Goal: Communication & Community: Answer question/provide support

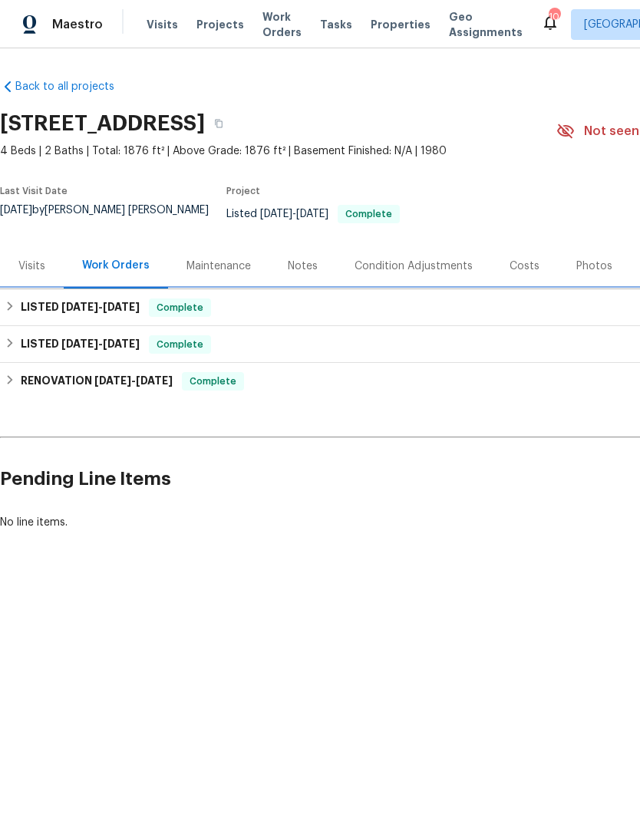
click at [51, 306] on h6 "LISTED [DATE] - [DATE]" at bounding box center [80, 307] width 119 height 18
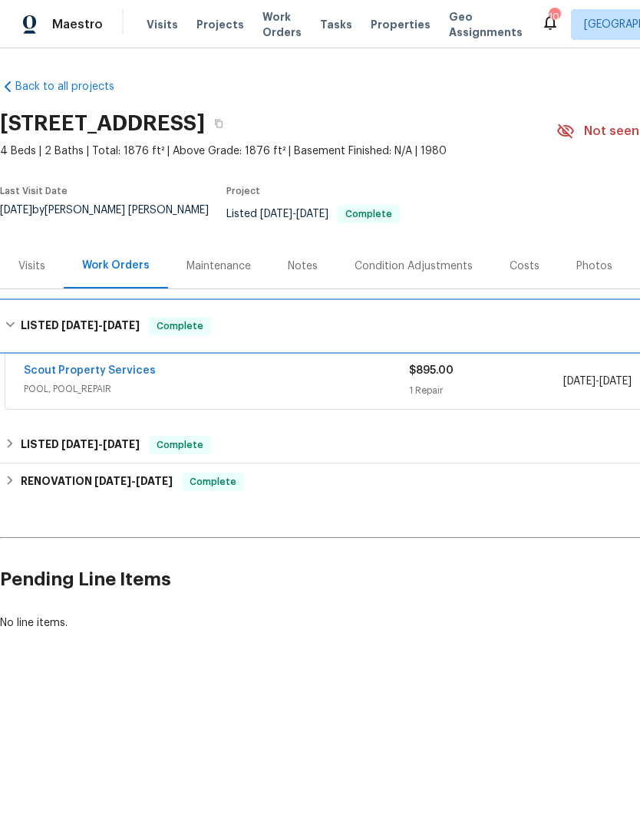
click at [55, 325] on h6 "LISTED [DATE] - [DATE]" at bounding box center [80, 326] width 119 height 18
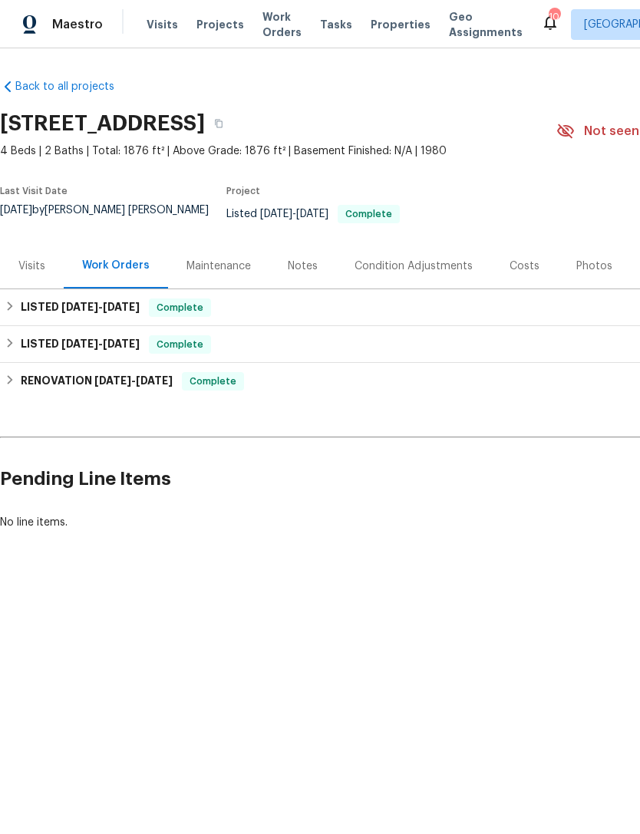
click at [212, 266] on div "Maintenance" at bounding box center [218, 265] width 64 height 15
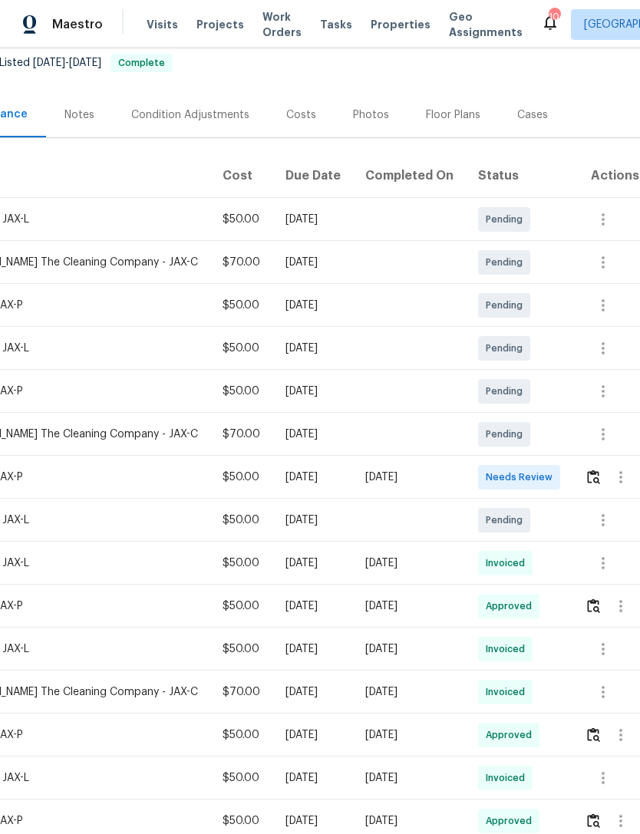
scroll to position [151, 227]
click at [604, 528] on icon "button" at bounding box center [603, 520] width 18 height 18
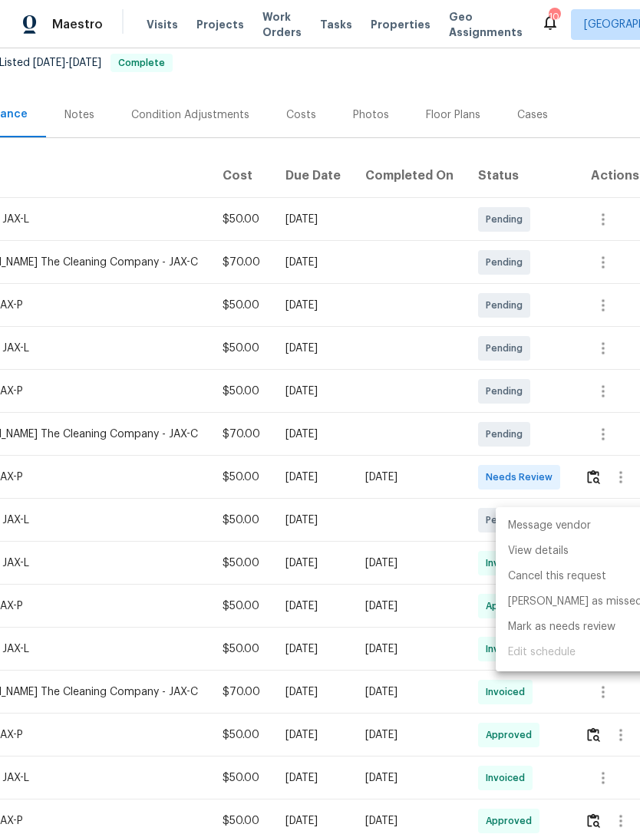
click at [575, 522] on li "Message vendor" at bounding box center [574, 525] width 159 height 25
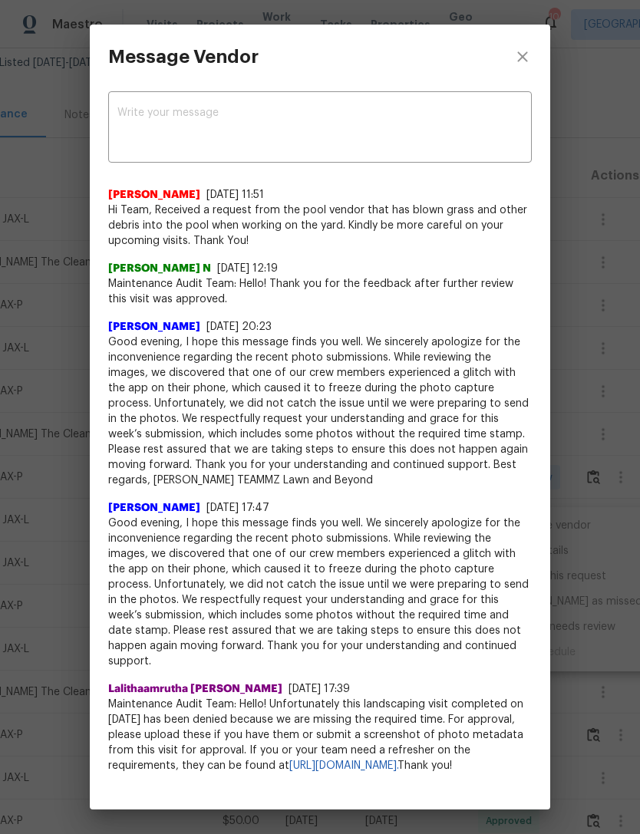
click at [425, 113] on textarea at bounding box center [319, 128] width 405 height 43
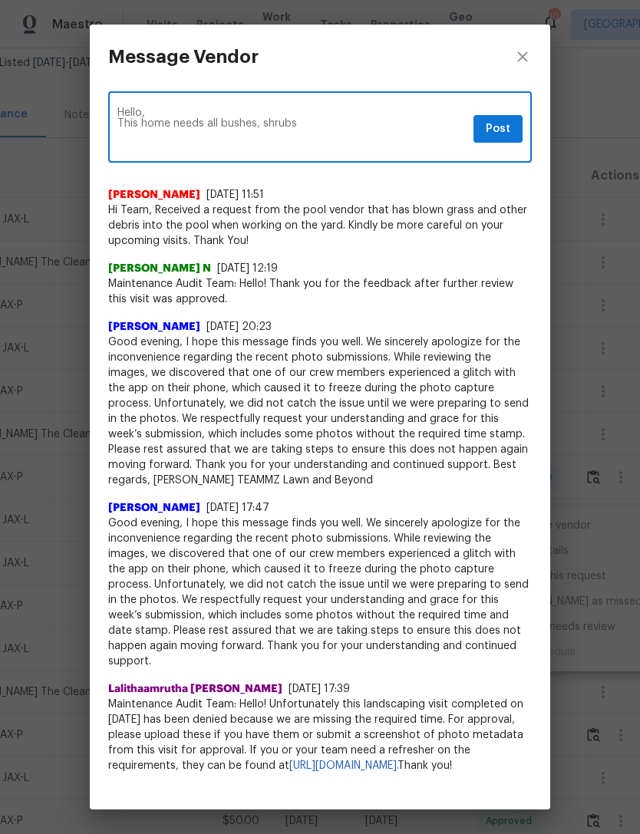
click at [261, 119] on textarea "Hello, This home needs all bushes, shrubs" at bounding box center [292, 128] width 350 height 43
click at [341, 113] on textarea "Hello, This home needs all bushes and shrubs" at bounding box center [292, 128] width 350 height 43
click at [278, 126] on textarea "Hello, This home needs all bushes and shrubs" at bounding box center [292, 128] width 350 height 43
click at [324, 130] on textarea "Hello, This home needs all bushes and shrubs" at bounding box center [292, 128] width 350 height 43
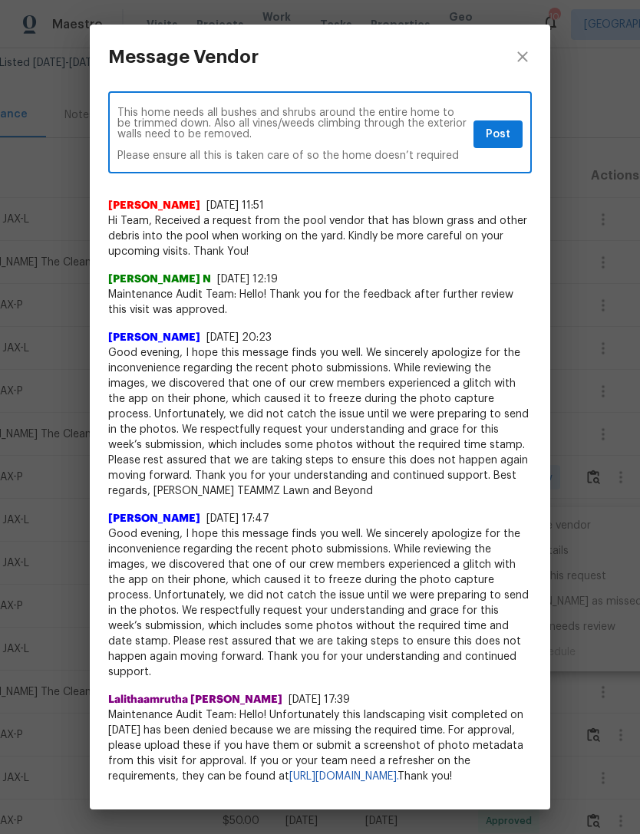
scroll to position [21, 0]
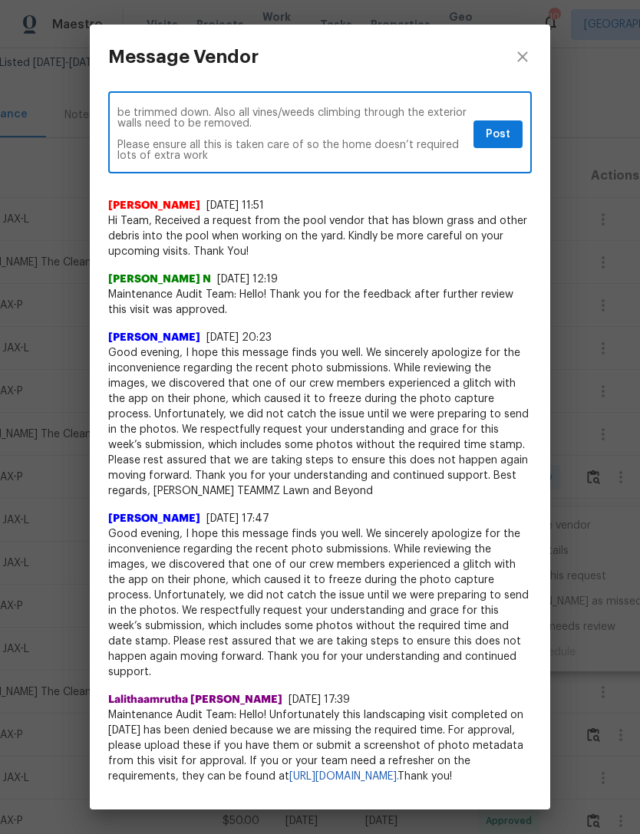
click at [407, 141] on textarea "Hello, This home needs all bushes and shrubs around the entire home to be trimm…" at bounding box center [292, 134] width 350 height 54
click at [353, 170] on div "Hello, This home needs all bushes and shrubs around the entire home to be trimm…" at bounding box center [319, 134] width 423 height 78
click at [314, 157] on textarea "Hello, This home needs all bushes and shrubs around the entire home to be trimm…" at bounding box center [292, 134] width 350 height 54
click at [364, 146] on textarea "Hello, This home needs all bushes and shrubs around the entire home to be trimm…" at bounding box center [292, 134] width 350 height 54
click at [347, 157] on textarea "Hello, This home needs all bushes and shrubs around the entire home to be trimm…" at bounding box center [292, 134] width 350 height 54
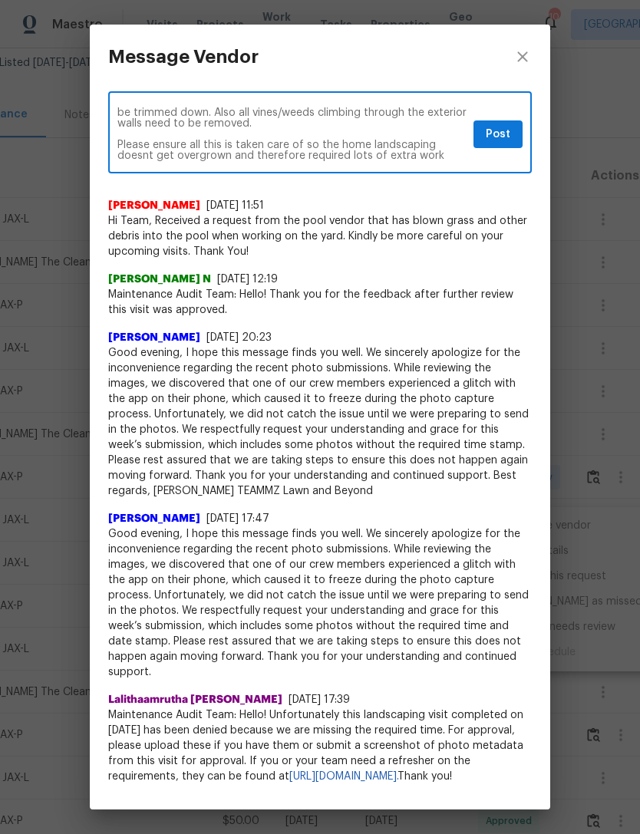
click at [444, 160] on textarea "Hello, This home needs all bushes and shrubs around the entire home to be trimm…" at bounding box center [292, 134] width 350 height 54
click at [137, 152] on textarea "Hello, This home needs all bushes and shrubs around the entire home to be trimm…" at bounding box center [292, 134] width 350 height 54
click at [335, 171] on div "Hello, This home needs all bushes and shrubs around the entire home to be trimm…" at bounding box center [319, 134] width 423 height 78
click at [353, 158] on textarea "Hello, This home needs all bushes and shrubs around the entire home to be trimm…" at bounding box center [292, 134] width 350 height 54
click at [396, 169] on div "Hello, This home needs all bushes and shrubs around the entire home to be trimm…" at bounding box center [319, 134] width 423 height 78
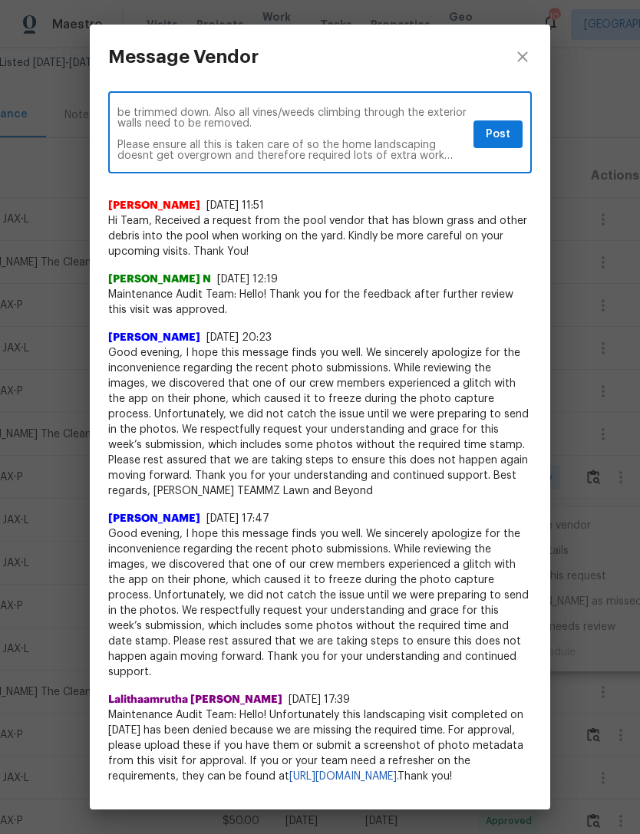
click at [386, 198] on div "[PERSON_NAME] [DATE] 11:51" at bounding box center [319, 205] width 423 height 15
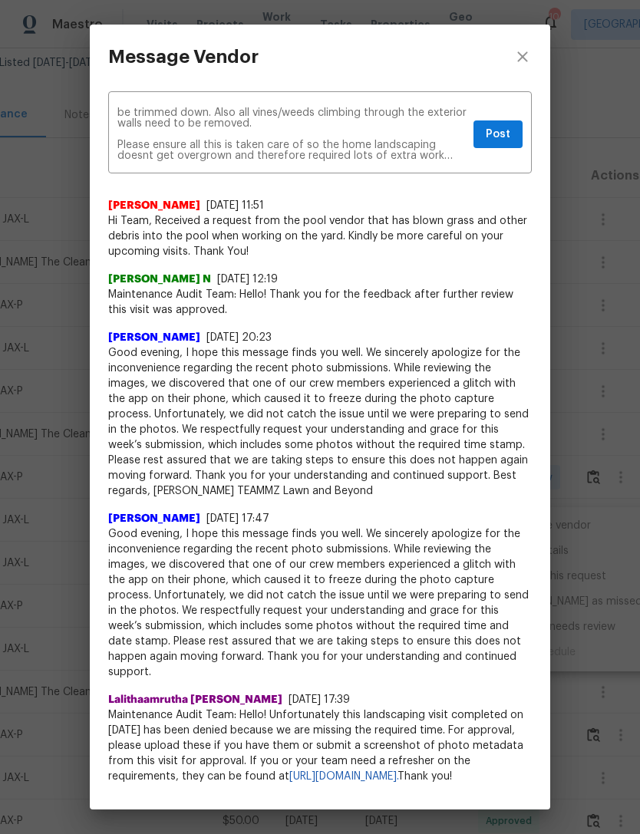
click at [459, 153] on textarea "Hello, This home needs all bushes and shrubs around the entire home to be trimm…" at bounding box center [292, 134] width 350 height 54
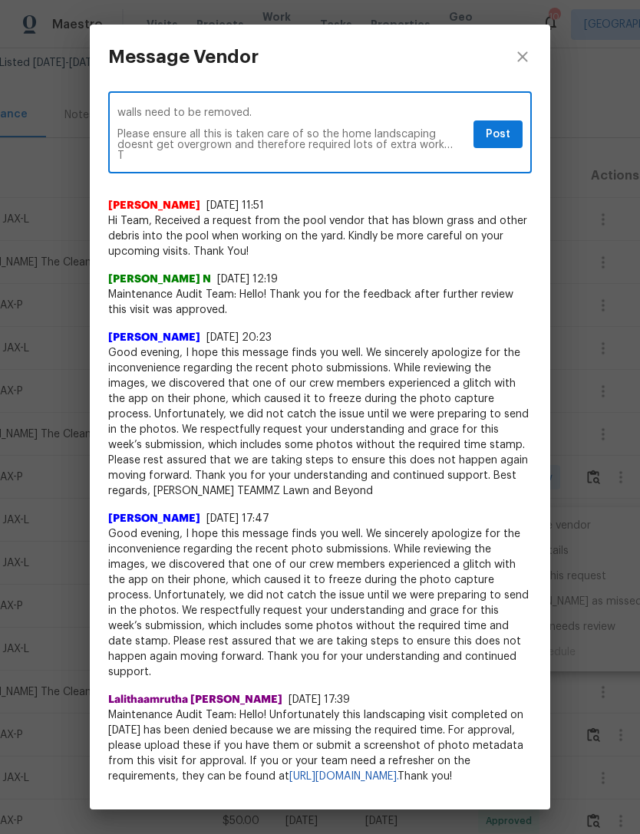
scroll to position [32, 0]
type textarea "Hello, This home needs all bushes and shrubs around the entire home to be trimm…"
click at [511, 134] on button "Post" at bounding box center [497, 134] width 49 height 28
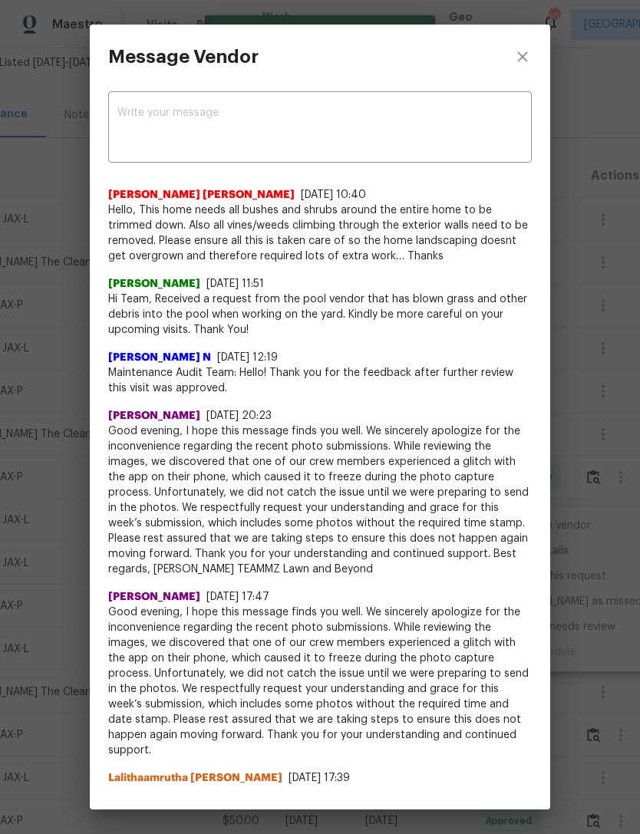
scroll to position [0, 0]
click at [526, 54] on icon "close" at bounding box center [522, 56] width 10 height 10
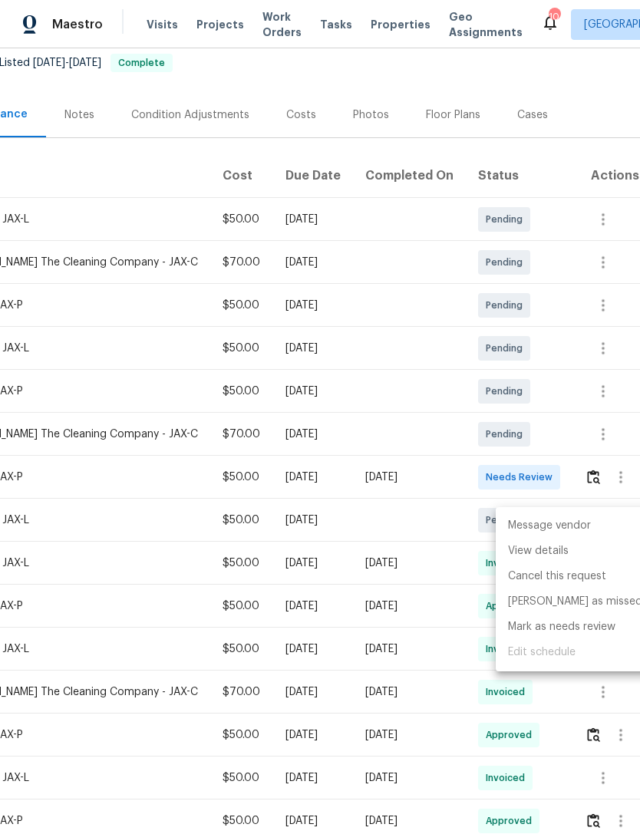
click at [271, 157] on div at bounding box center [320, 417] width 640 height 834
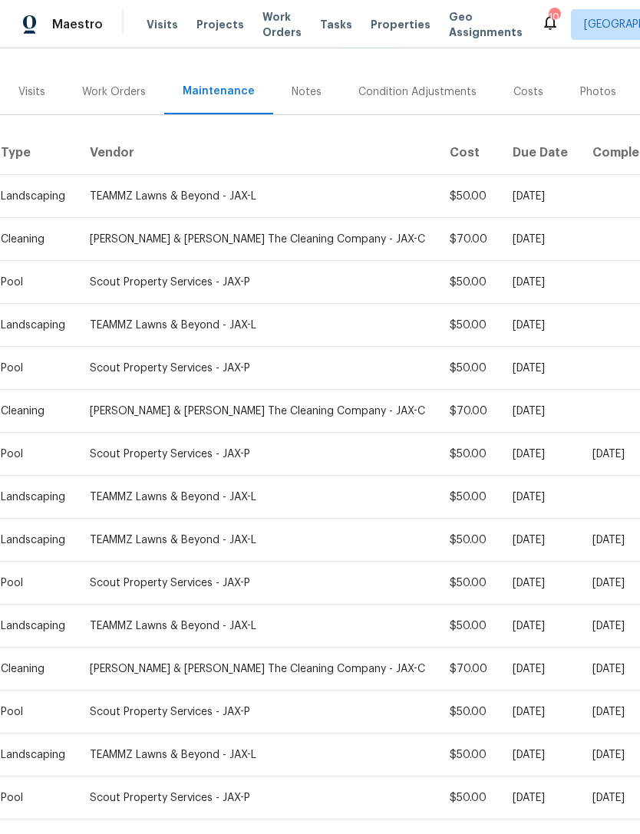
scroll to position [174, -1]
click at [31, 98] on div "Visits" at bounding box center [31, 91] width 27 height 15
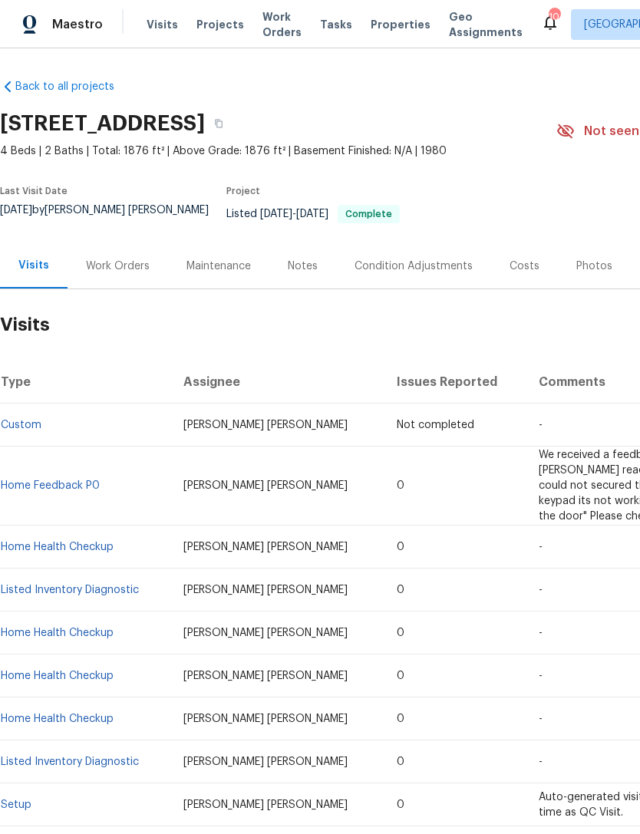
click at [303, 274] on div "Notes" at bounding box center [303, 265] width 30 height 15
